Goal: Transaction & Acquisition: Purchase product/service

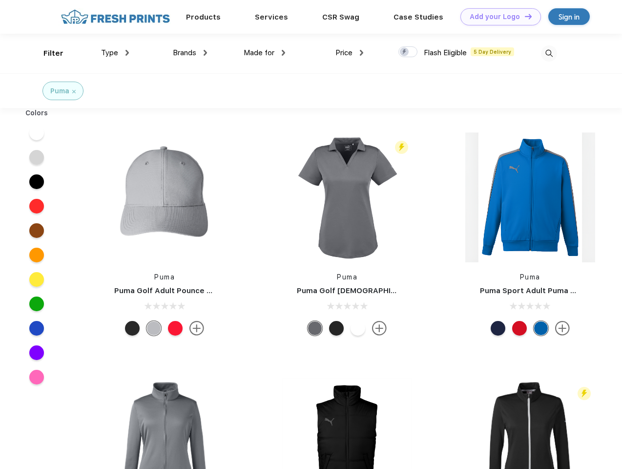
scroll to position [0, 0]
click at [497, 17] on link "Add your Logo Design Tool" at bounding box center [501, 16] width 81 height 17
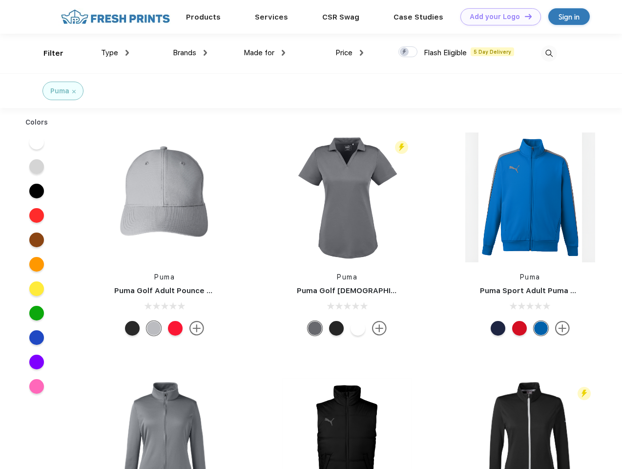
click at [0, 0] on div "Design Tool" at bounding box center [0, 0] width 0 height 0
click at [524, 16] on link "Add your Logo Design Tool" at bounding box center [501, 16] width 81 height 17
click at [47, 53] on div "Filter" at bounding box center [53, 53] width 20 height 11
click at [115, 53] on span "Type" at bounding box center [109, 52] width 17 height 9
click at [190, 53] on span "Brands" at bounding box center [184, 52] width 23 height 9
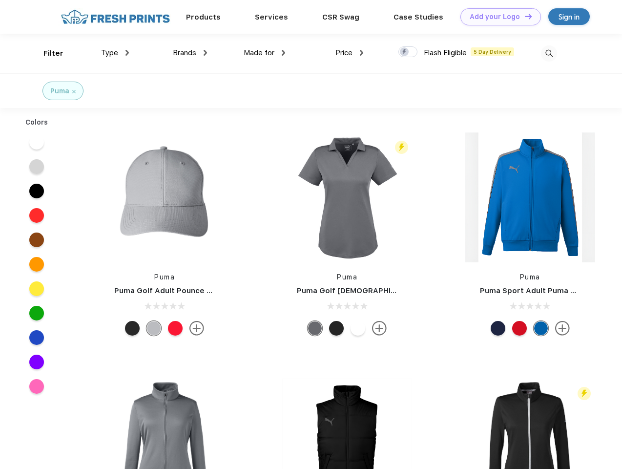
click at [265, 53] on span "Made for" at bounding box center [259, 52] width 31 height 9
click at [350, 53] on span "Price" at bounding box center [344, 52] width 17 height 9
click at [408, 52] on div at bounding box center [408, 51] width 19 height 11
click at [405, 52] on input "checkbox" at bounding box center [402, 49] width 6 height 6
click at [549, 53] on img at bounding box center [549, 53] width 16 height 16
